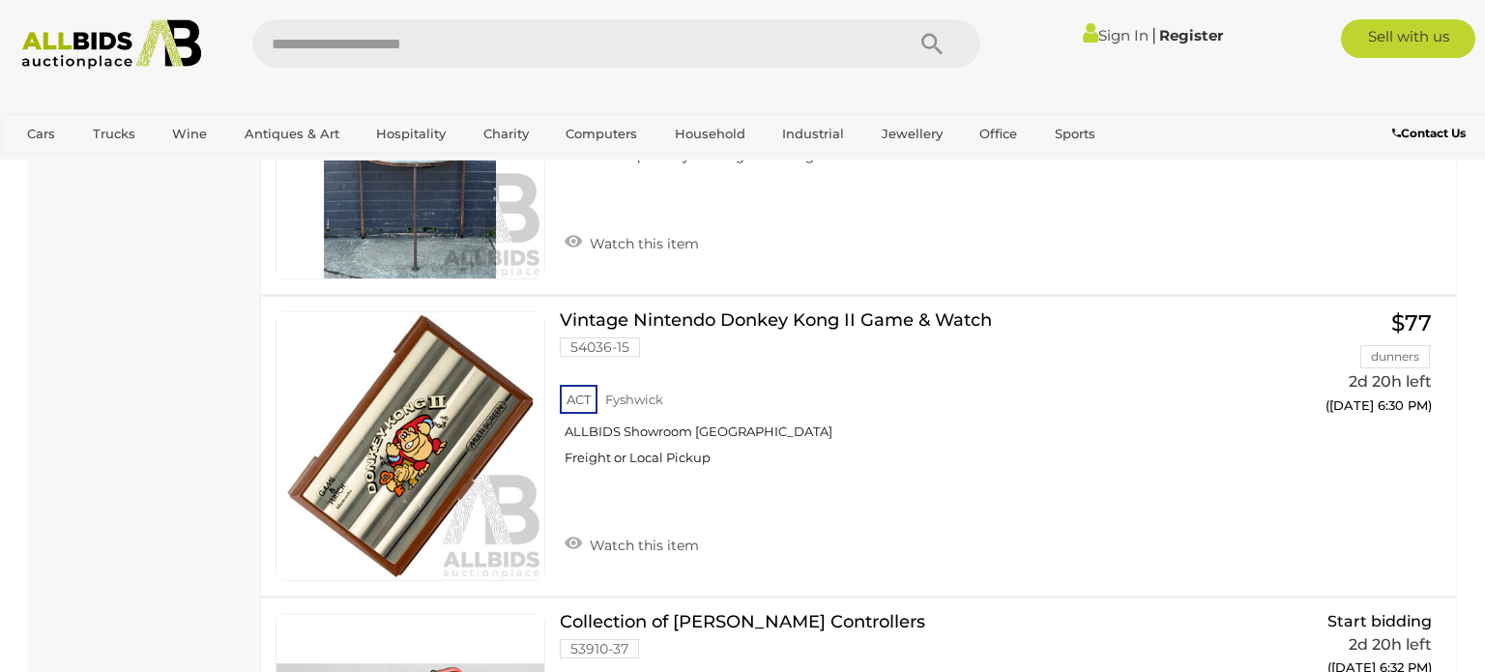
scroll to position [12452, 0]
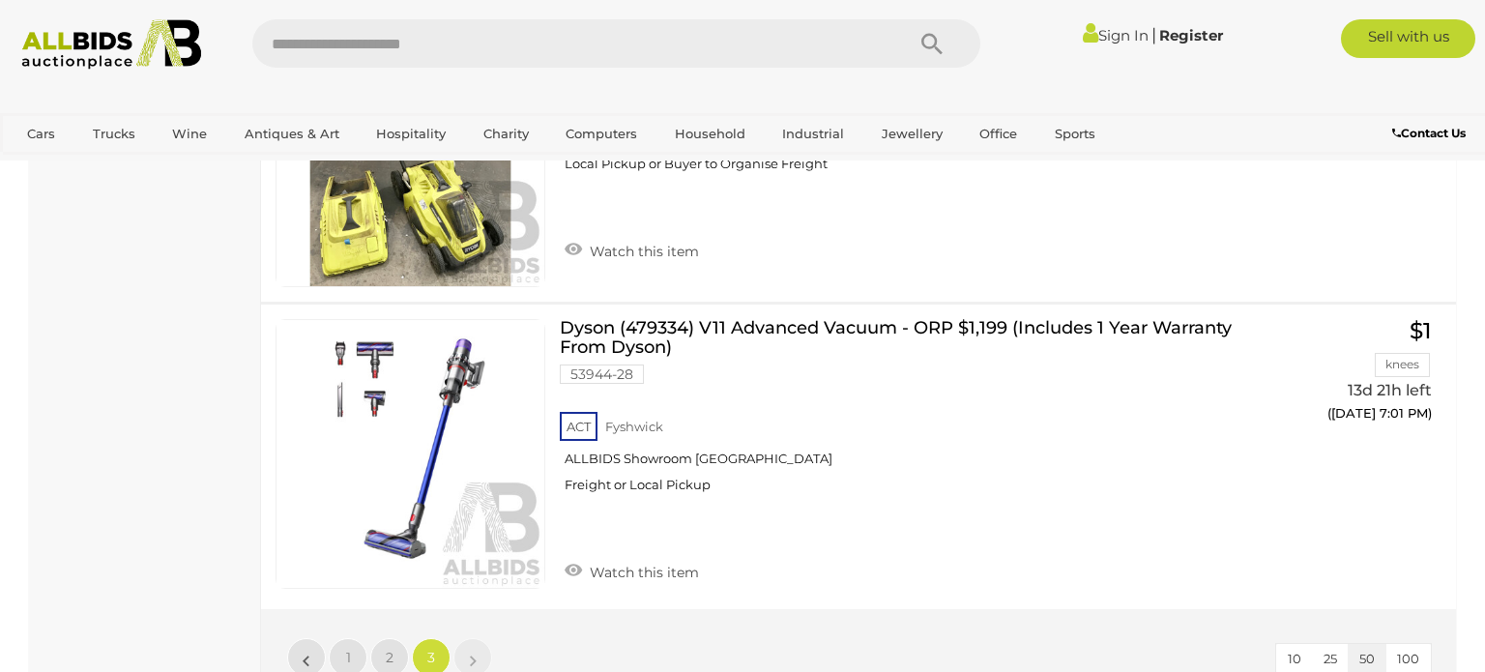
scroll to position [7151, 0]
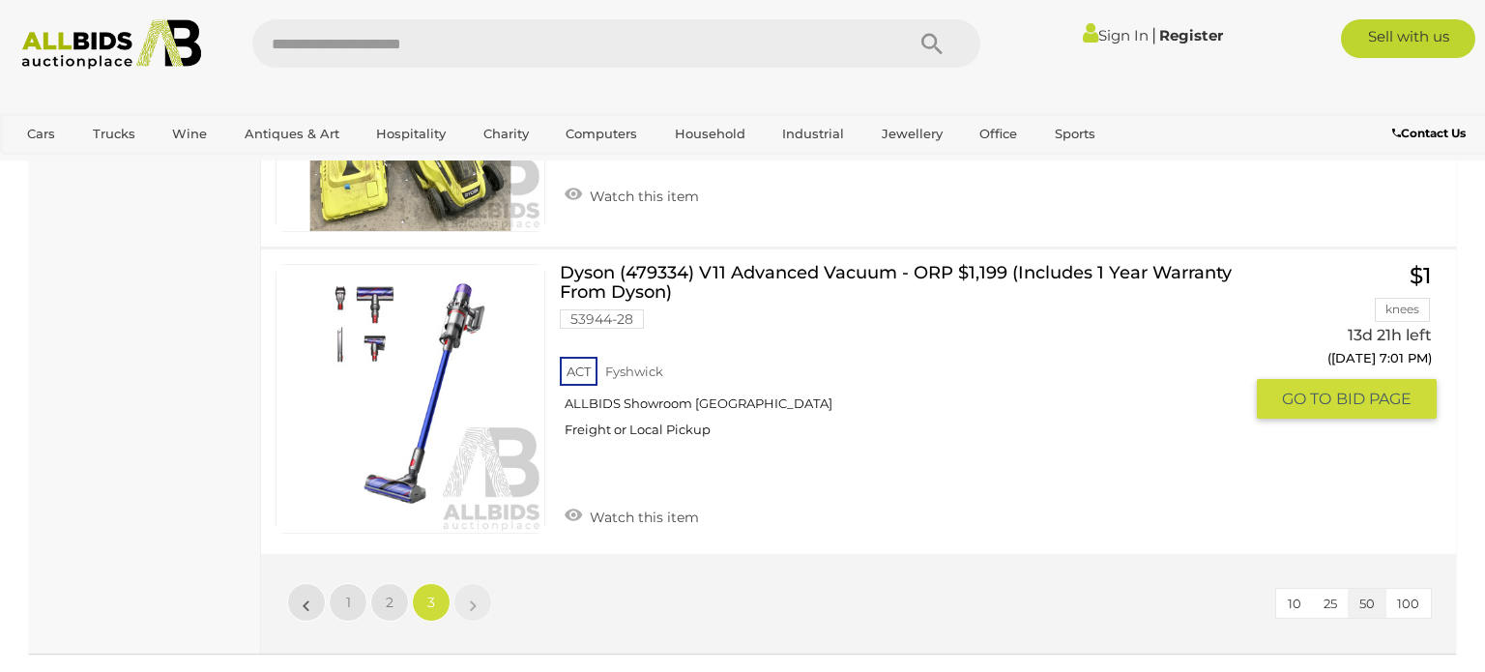
click at [575, 264] on link "Dyson (479334) V11 Advanced Vacuum - ORP $1,199 (Includes 1 Year Warranty From …" at bounding box center [908, 358] width 668 height 189
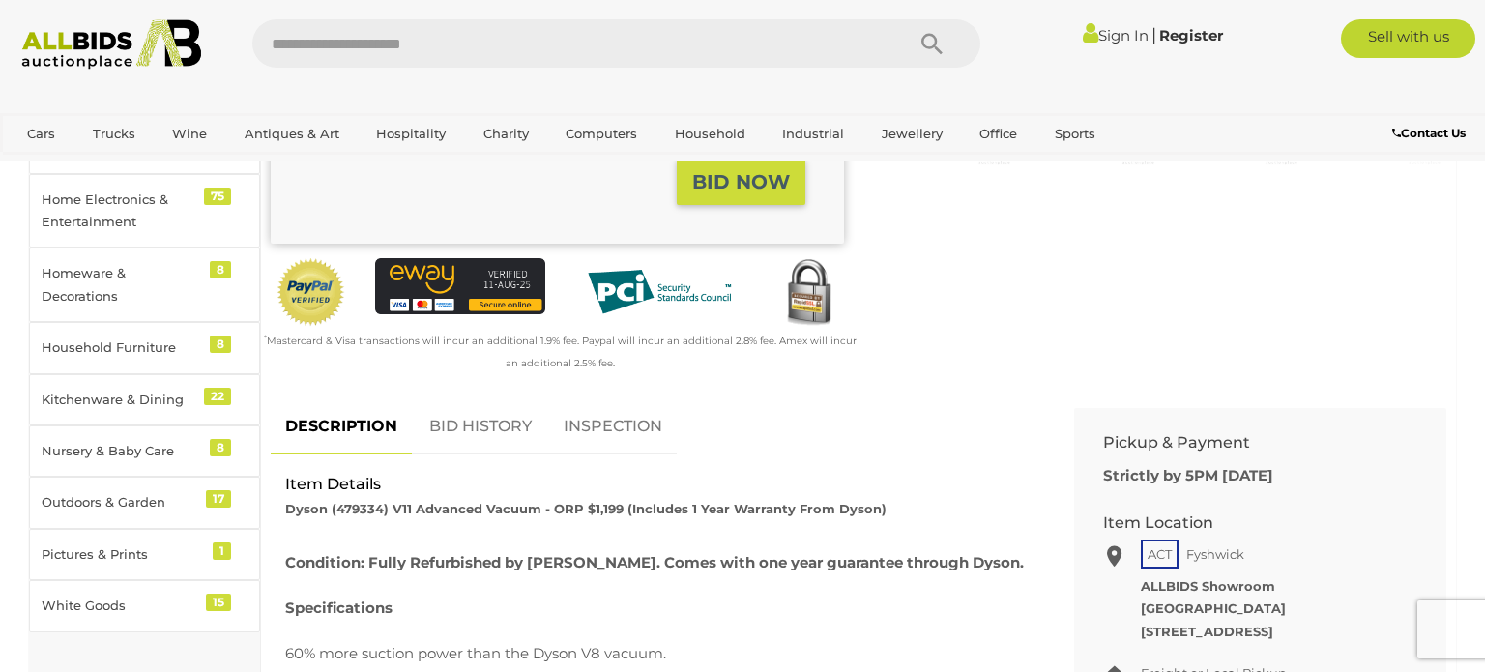
scroll to position [538, 0]
click at [1107, 35] on link "Sign In" at bounding box center [1116, 35] width 66 height 18
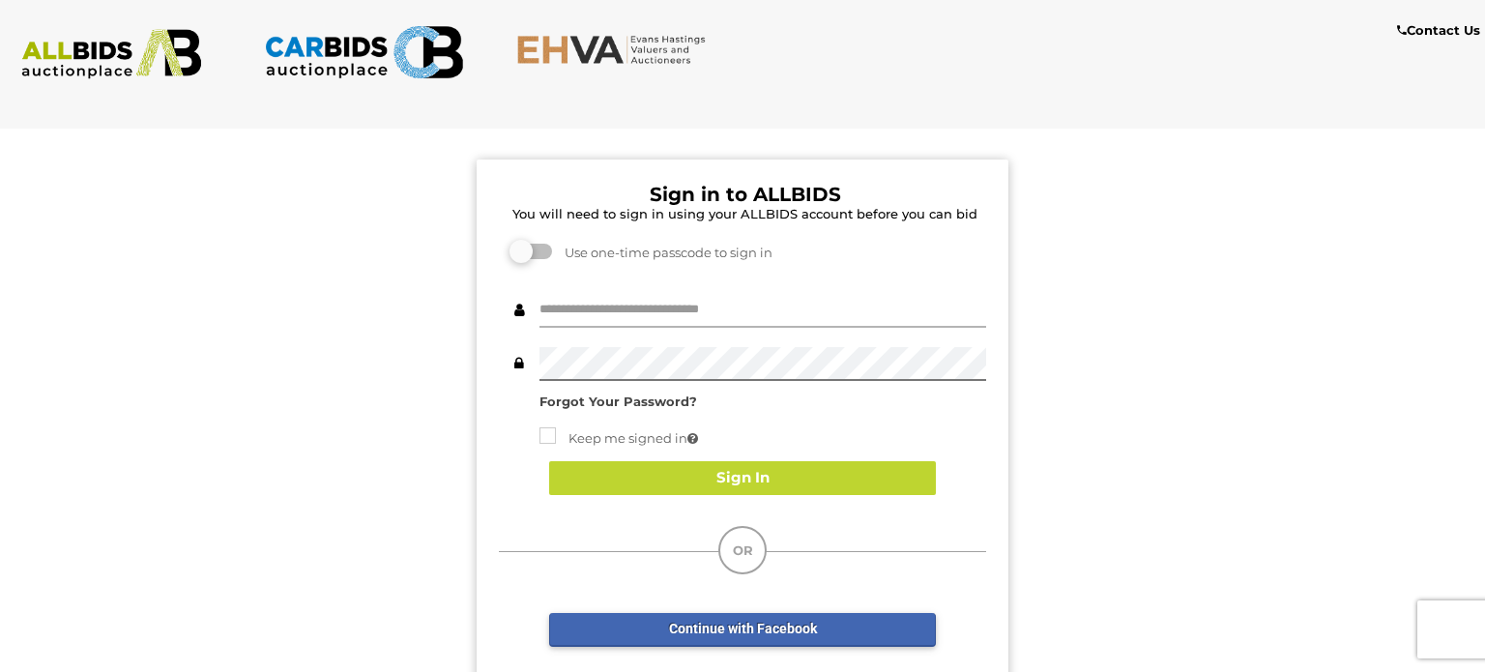
click at [708, 311] on input "text" at bounding box center [763, 311] width 447 height 34
type input "*******"
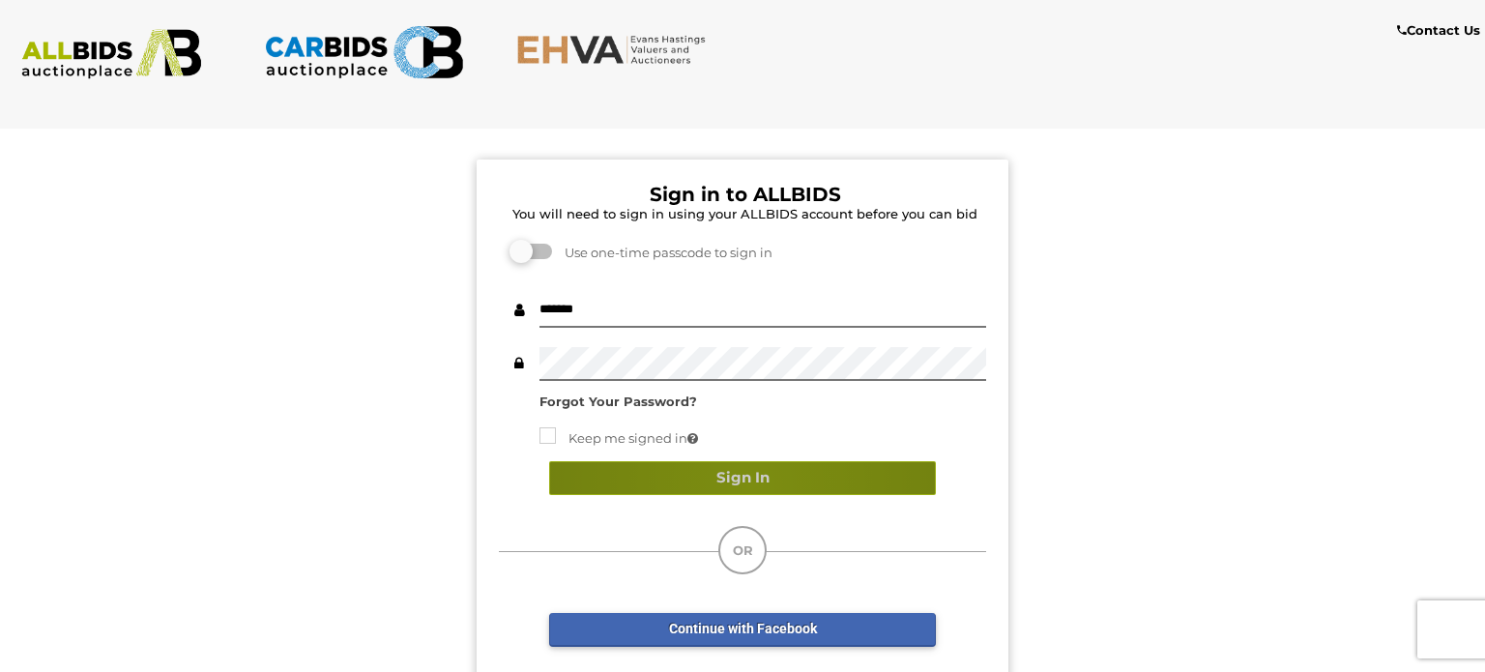
click at [750, 483] on button "Sign In" at bounding box center [742, 478] width 387 height 34
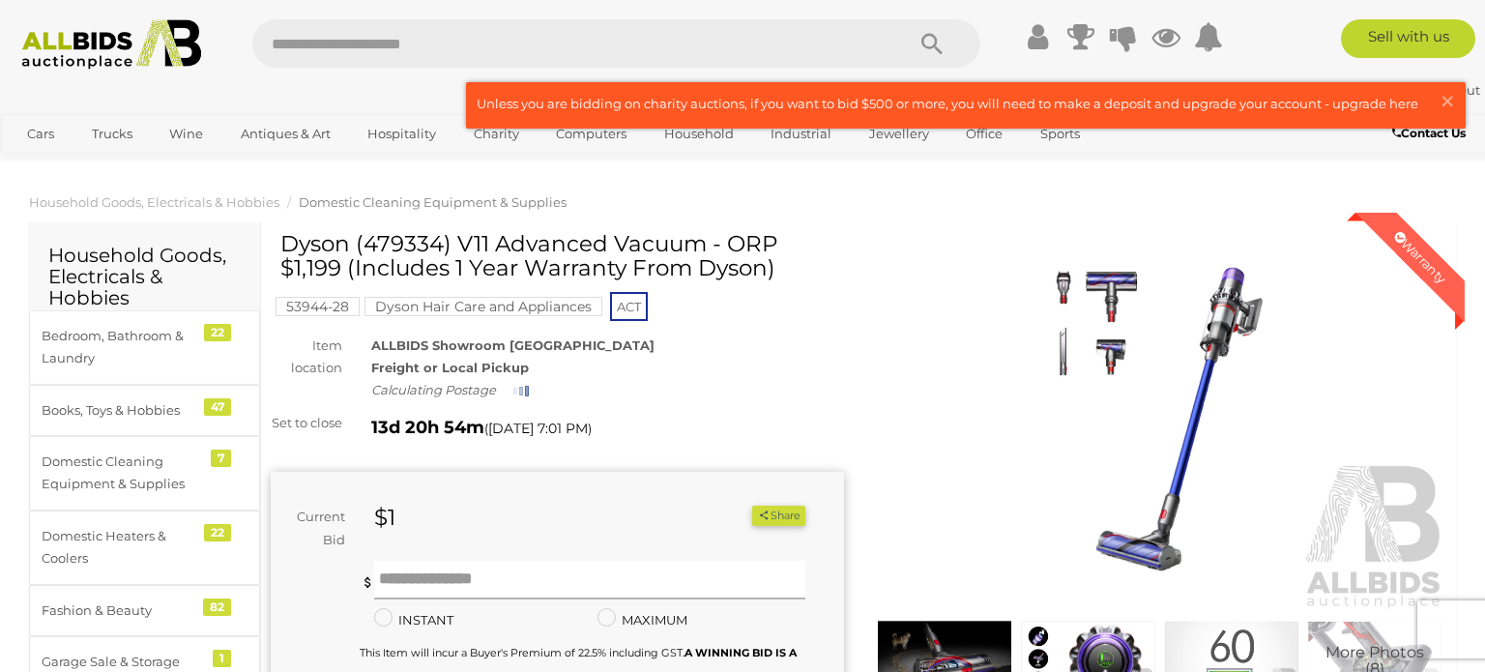
click at [420, 561] on input "text" at bounding box center [589, 580] width 431 height 39
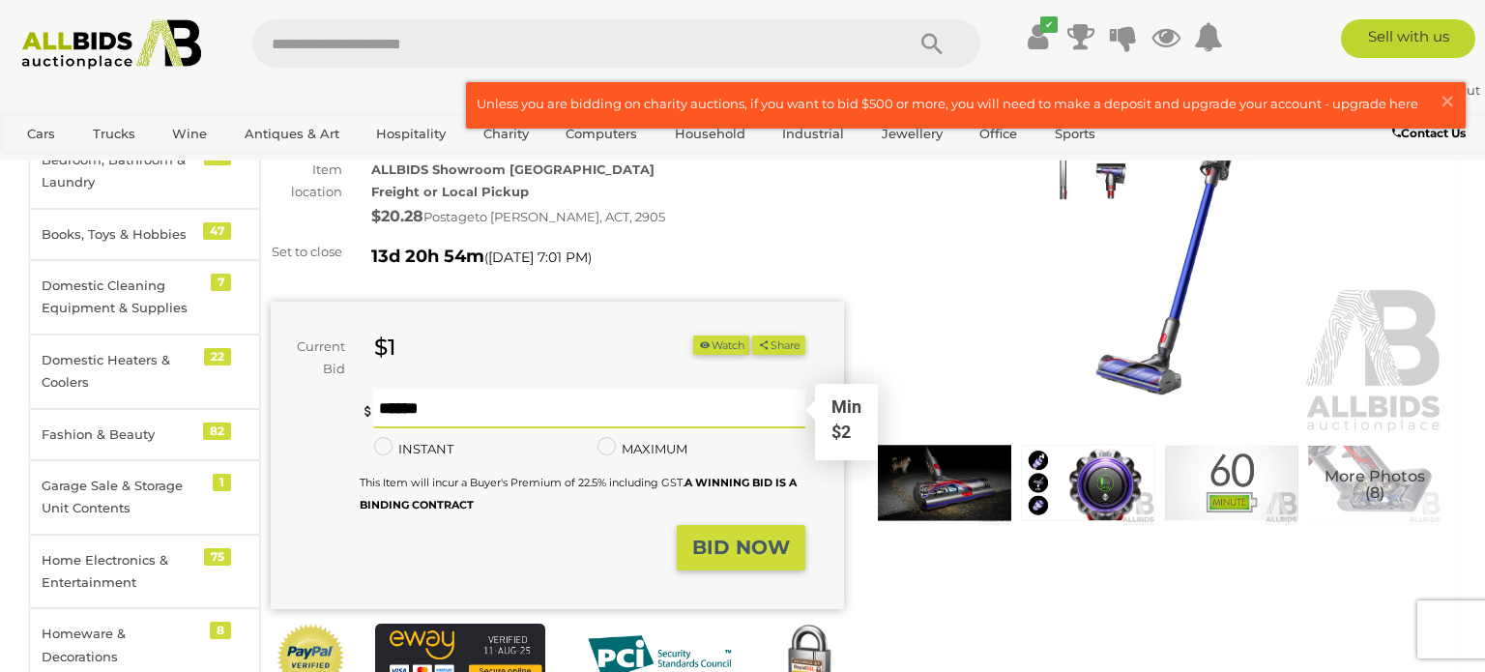
type input "**"
click at [758, 559] on strong "BID NOW" at bounding box center [741, 547] width 98 height 23
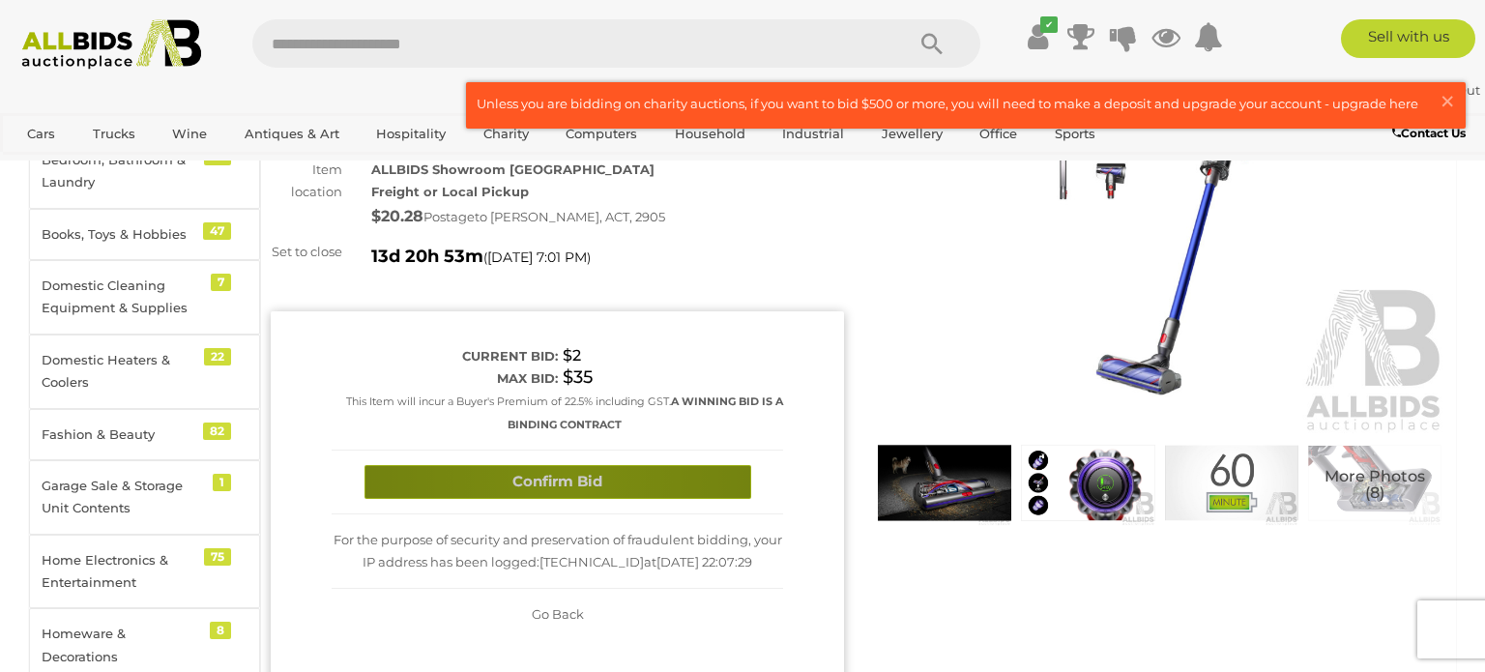
click at [567, 492] on button "Confirm Bid" at bounding box center [558, 482] width 387 height 34
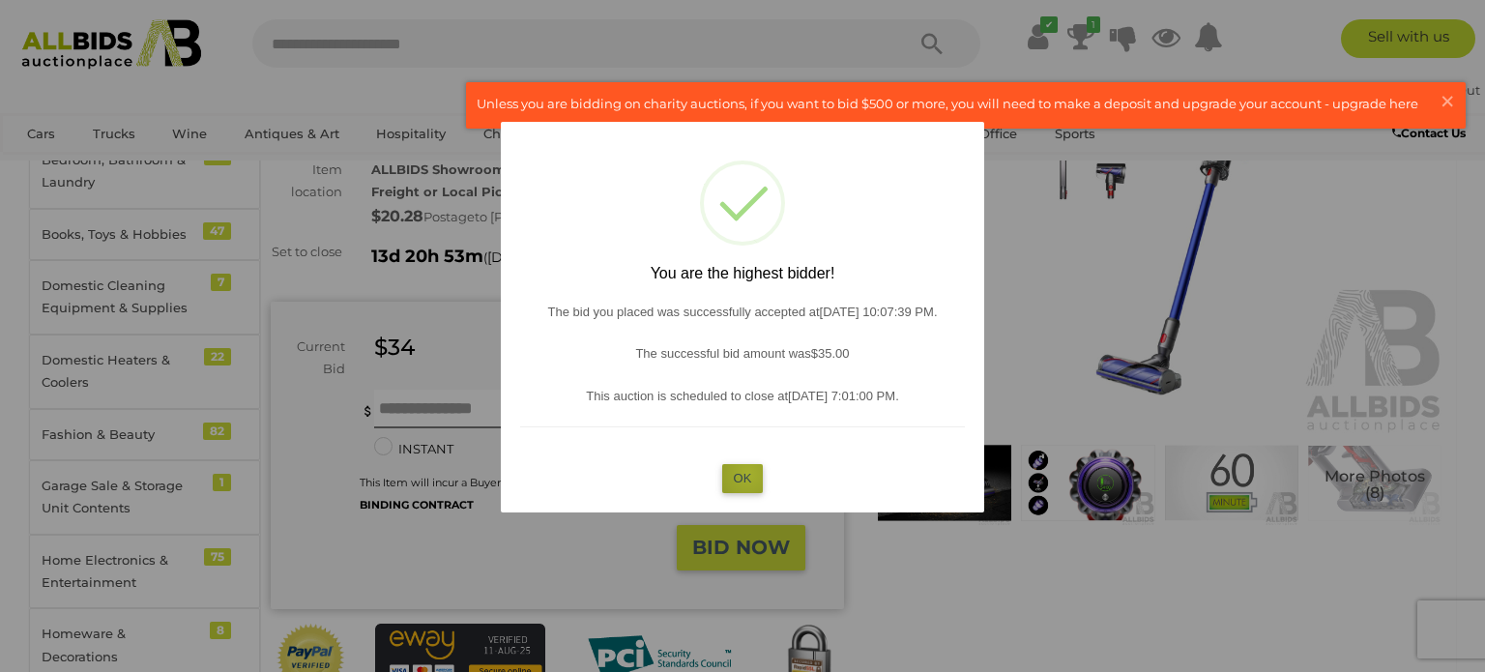
click at [748, 474] on button "OK" at bounding box center [743, 478] width 42 height 28
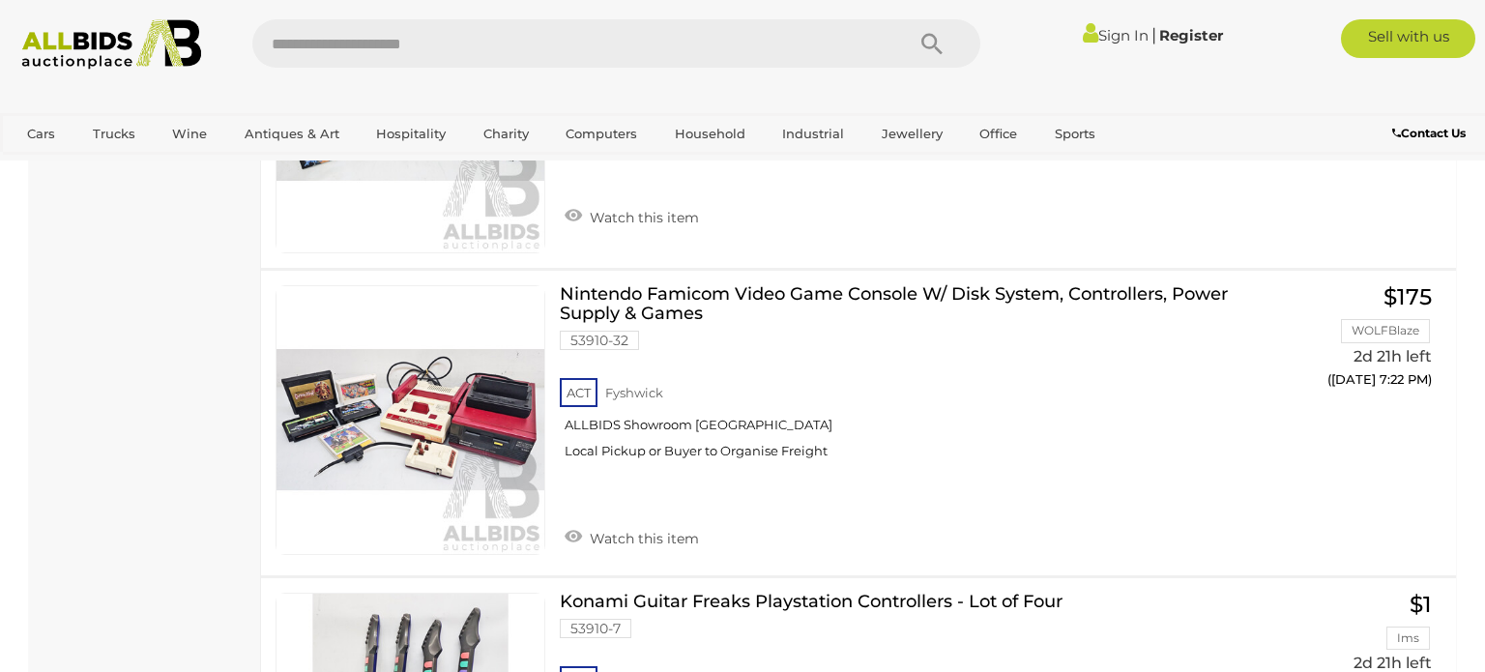
scroll to position [15192, 0]
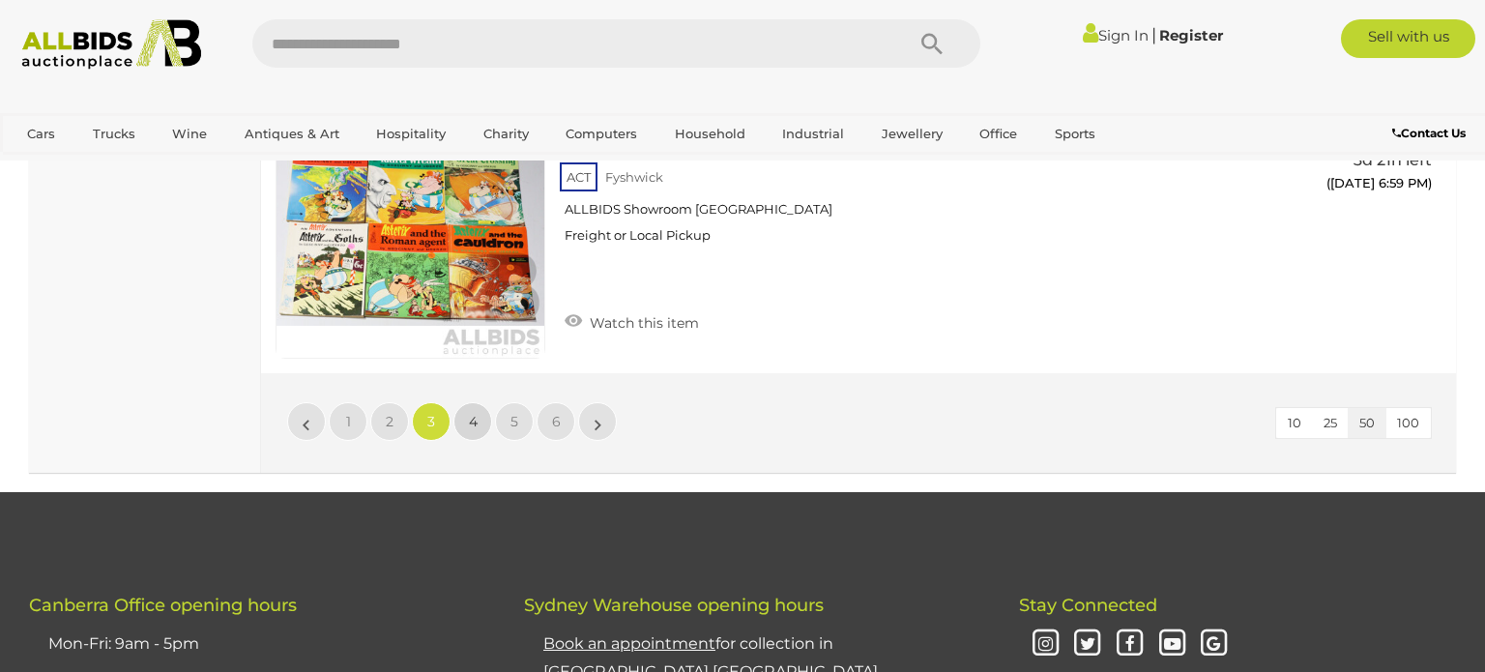
click at [477, 402] on link "4" at bounding box center [472, 421] width 39 height 39
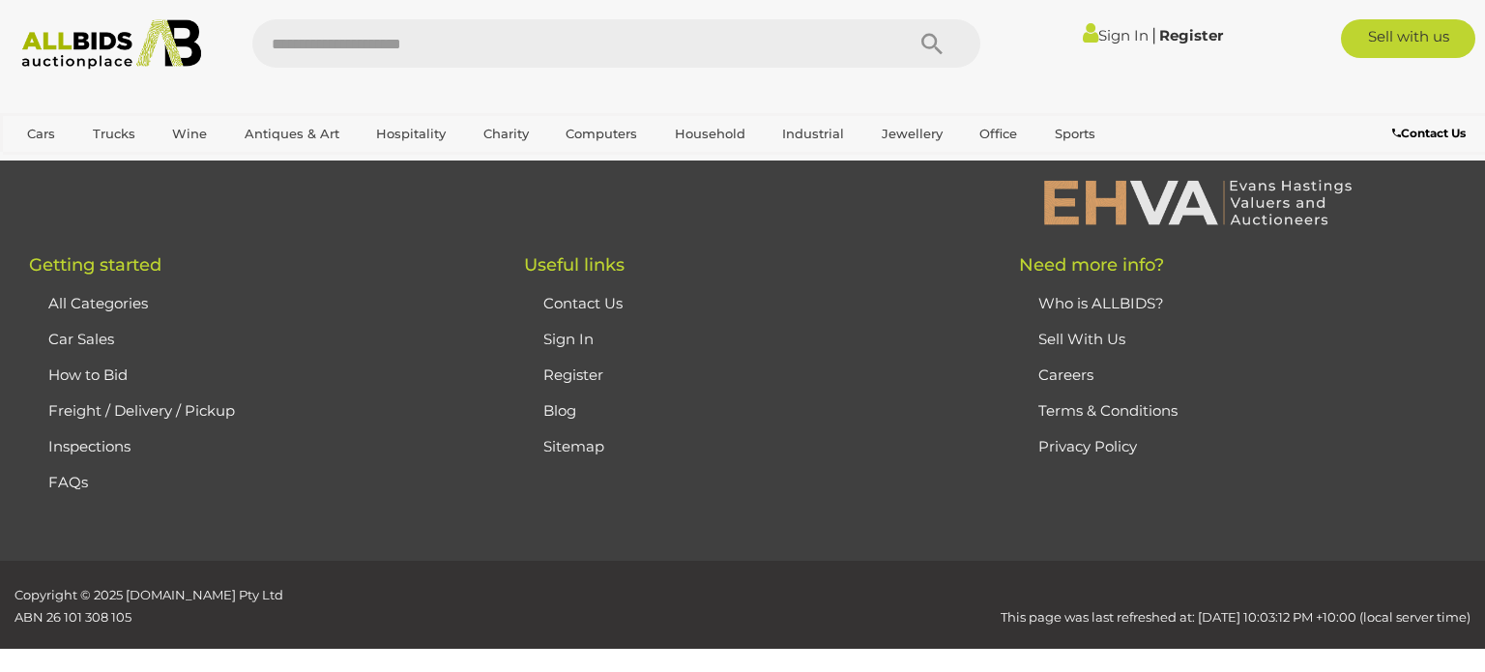
scroll to position [15527, 0]
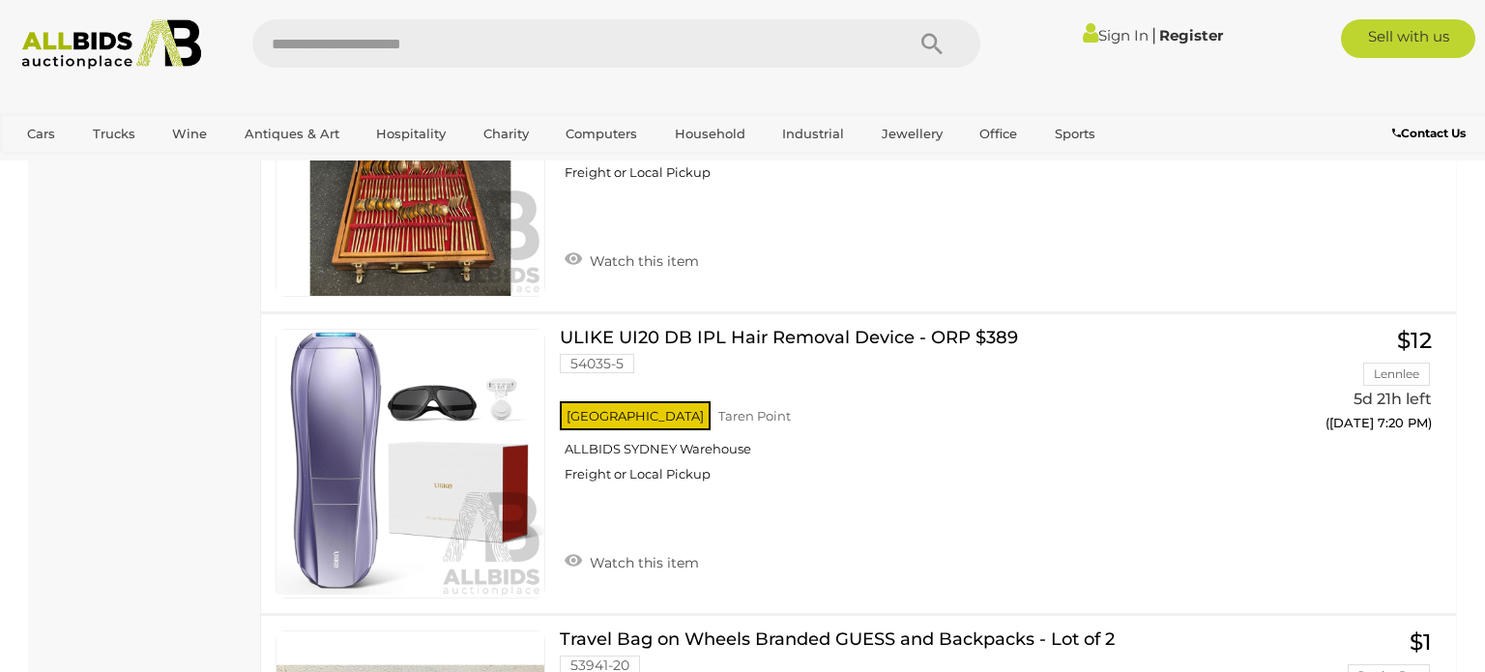
scroll to position [0, 0]
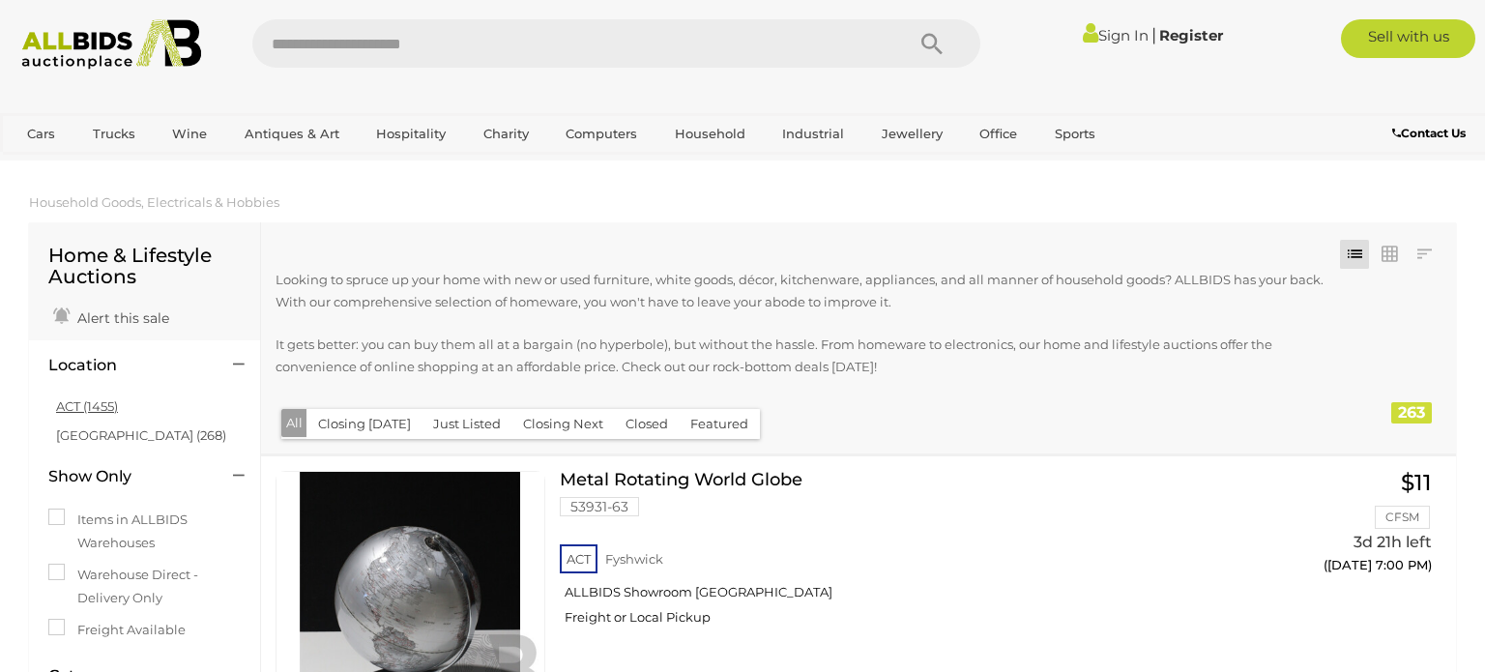
click at [95, 410] on link "ACT (1455)" at bounding box center [87, 405] width 62 height 15
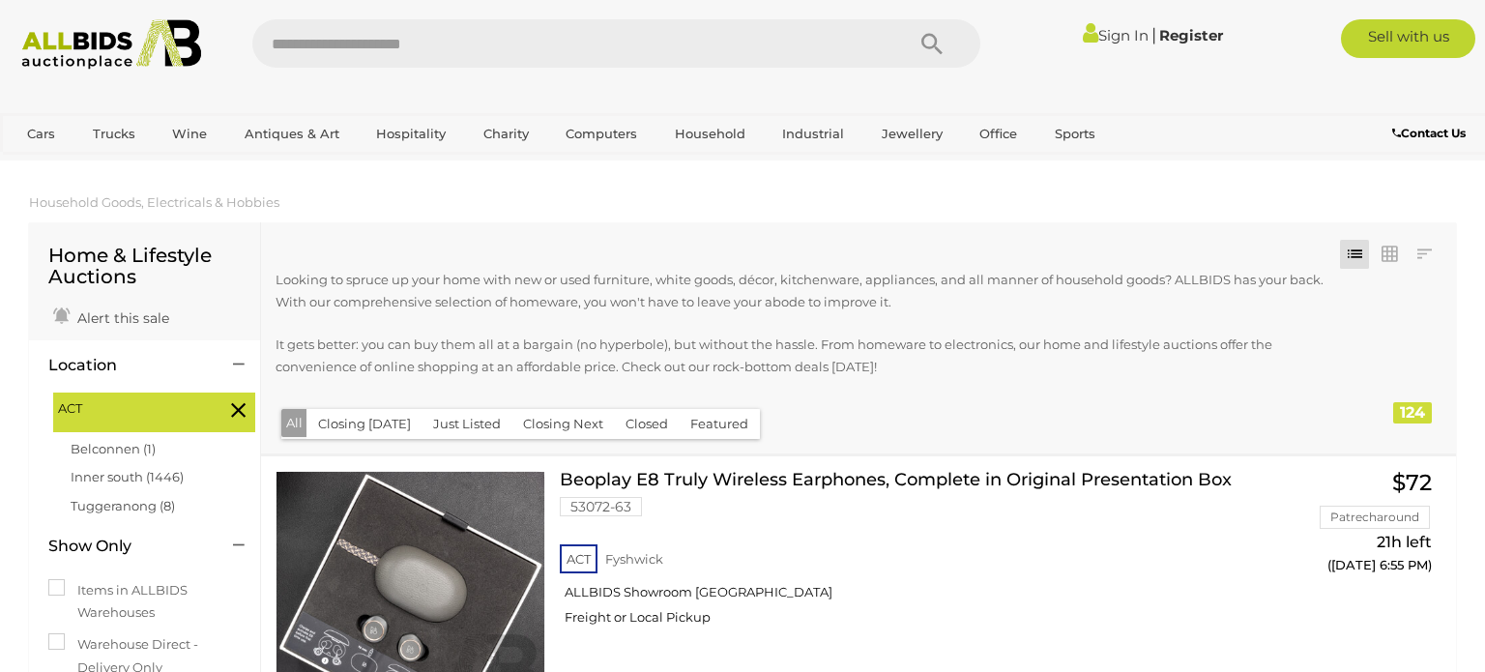
scroll to position [8, 0]
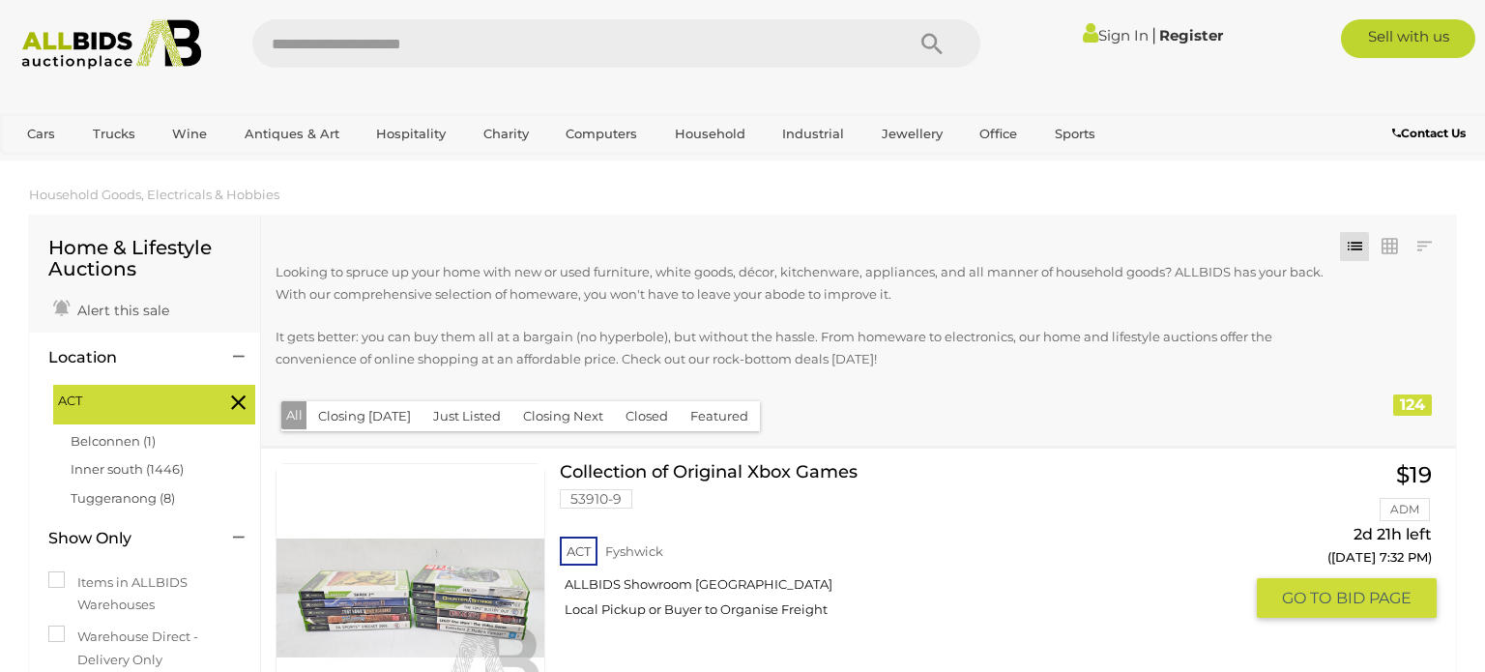
scroll to position [1897, 0]
